Goal: Task Accomplishment & Management: Manage account settings

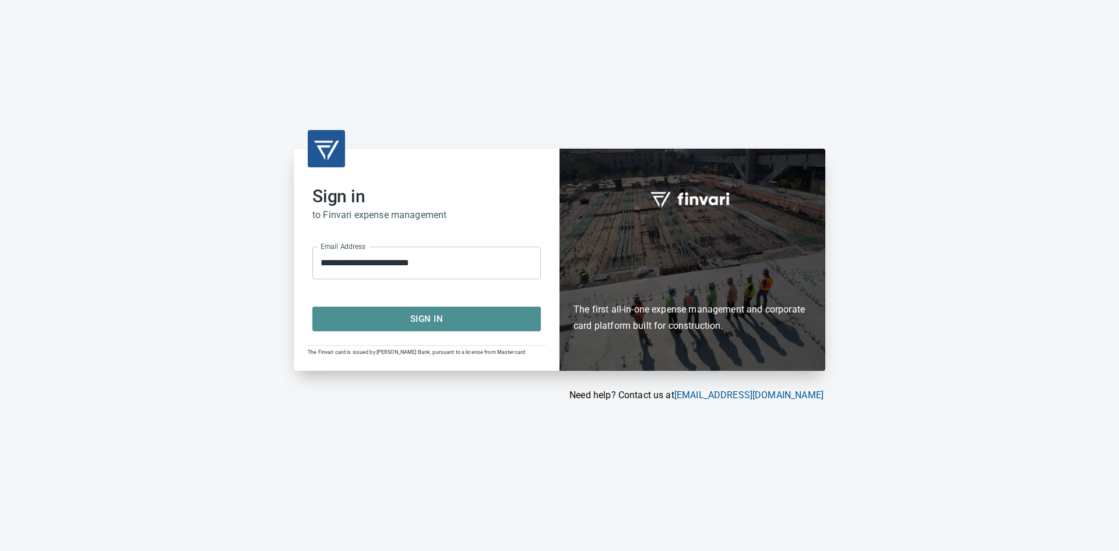
click at [446, 319] on span "Sign In" at bounding box center [426, 318] width 203 height 15
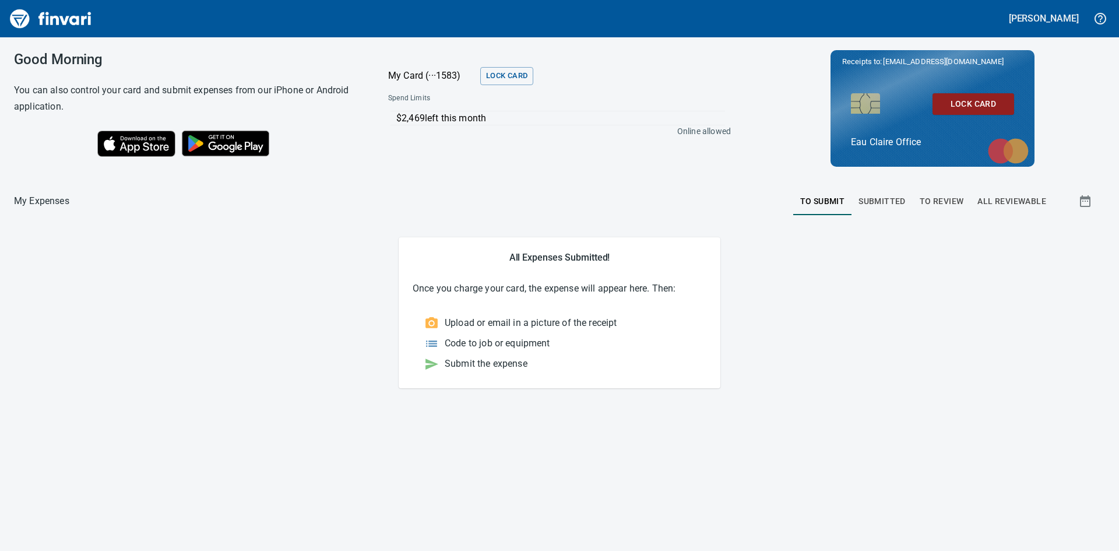
click at [951, 205] on span "To Review" at bounding box center [942, 201] width 44 height 15
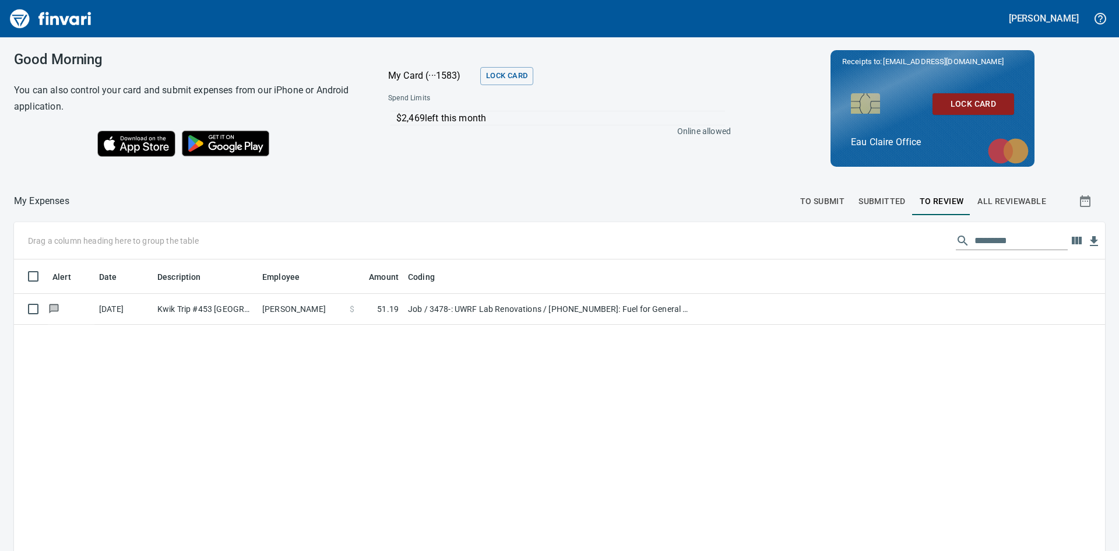
scroll to position [414, 1074]
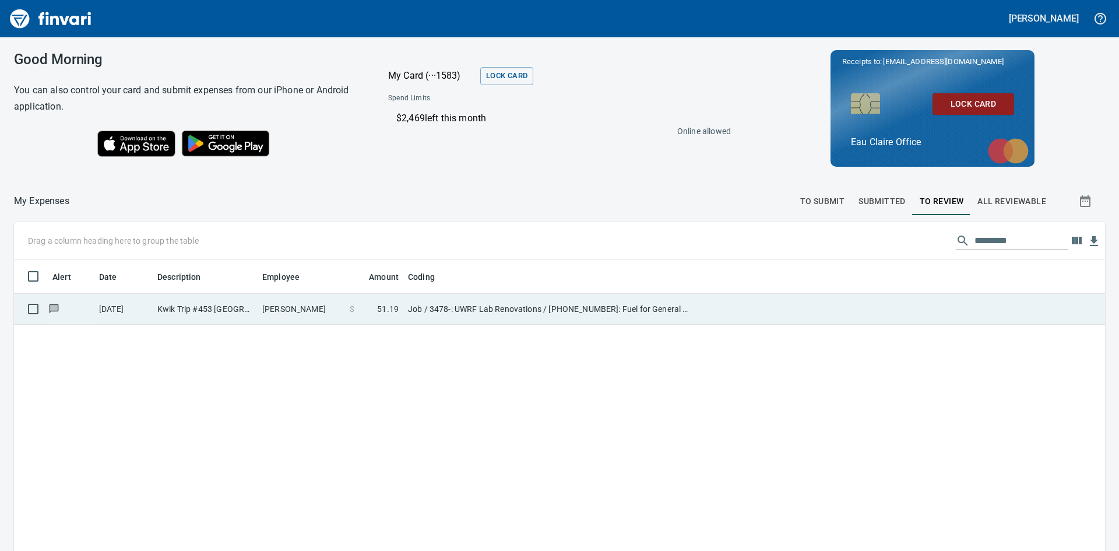
click at [328, 310] on td "[PERSON_NAME]" at bounding box center [301, 309] width 87 height 31
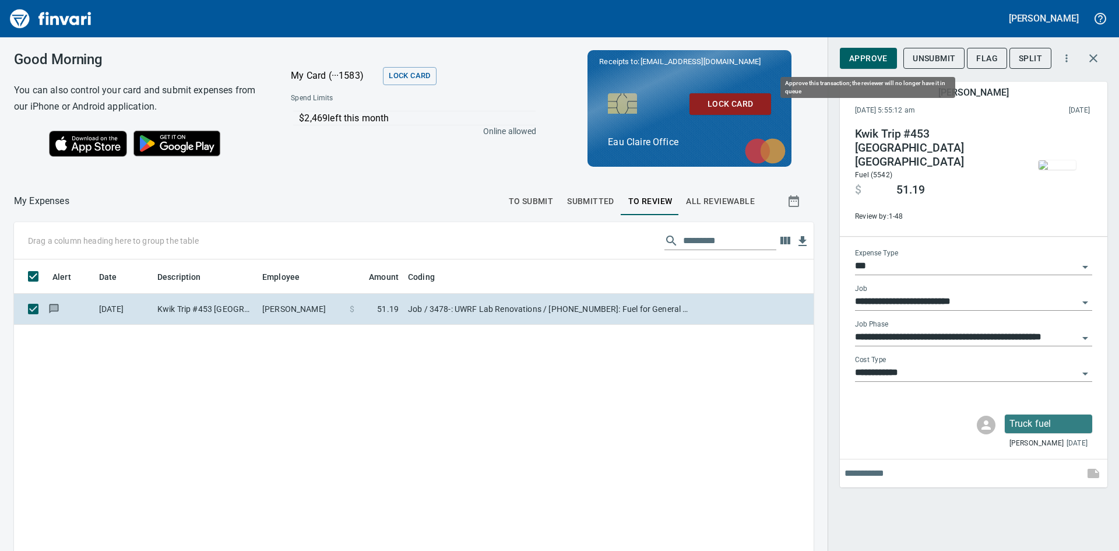
scroll to position [414, 782]
click at [875, 55] on span "Approve" at bounding box center [868, 58] width 38 height 15
